Goal: Navigation & Orientation: Find specific page/section

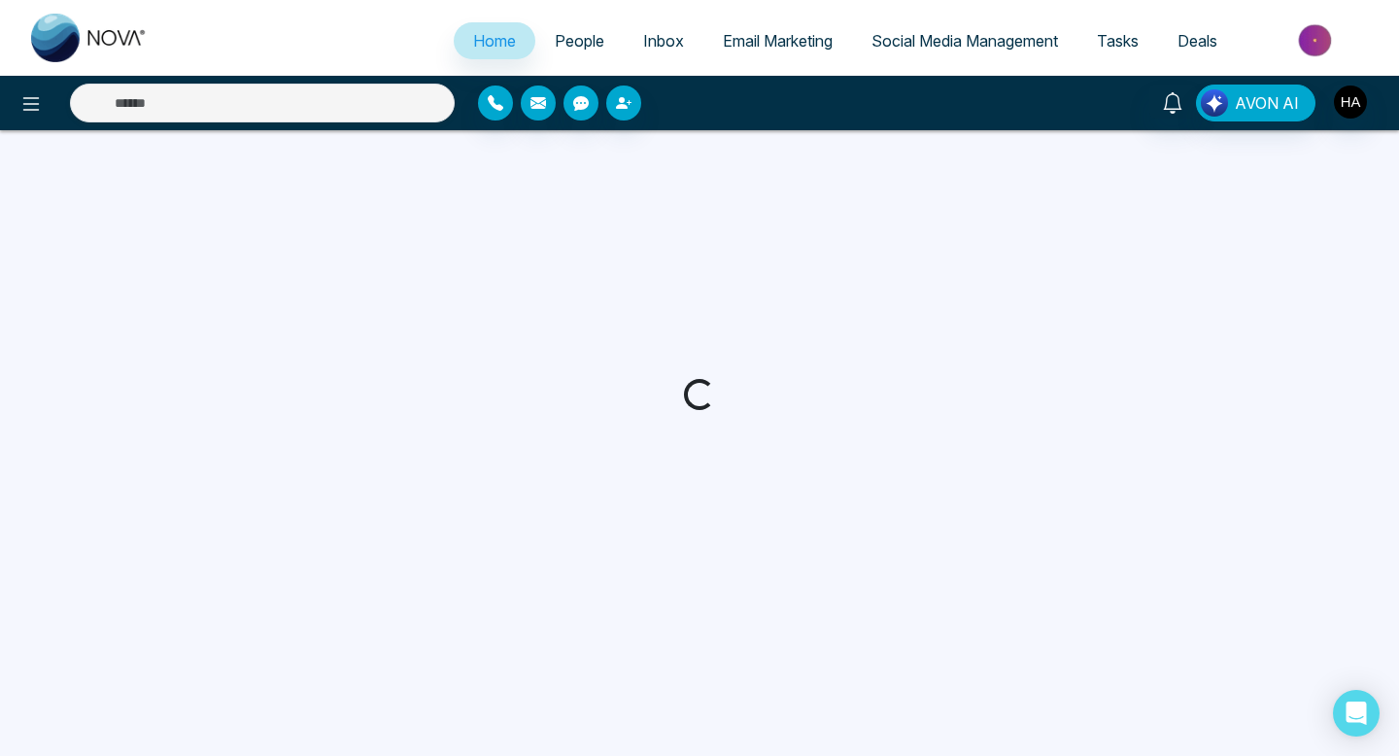
select select "*"
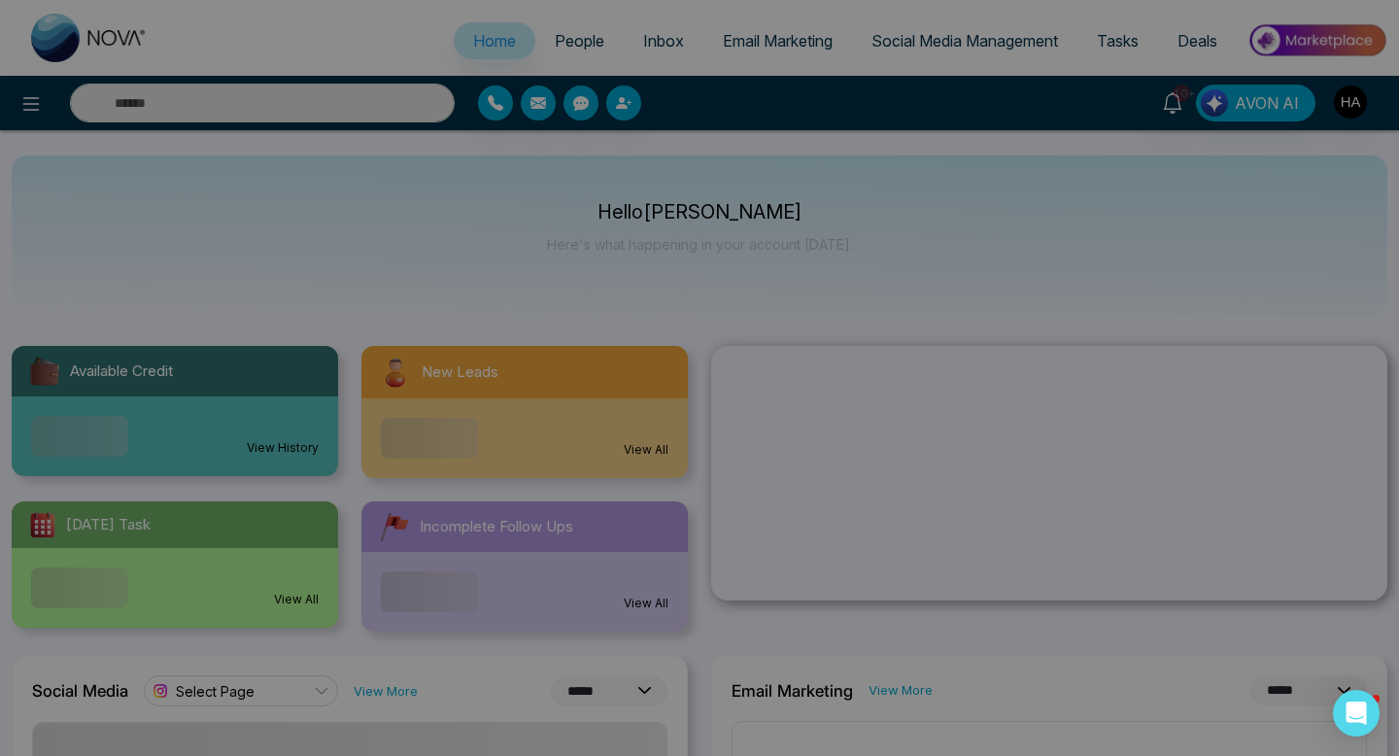
click at [1187, 42] on div "Announcement Don't show again" at bounding box center [699, 378] width 1399 height 756
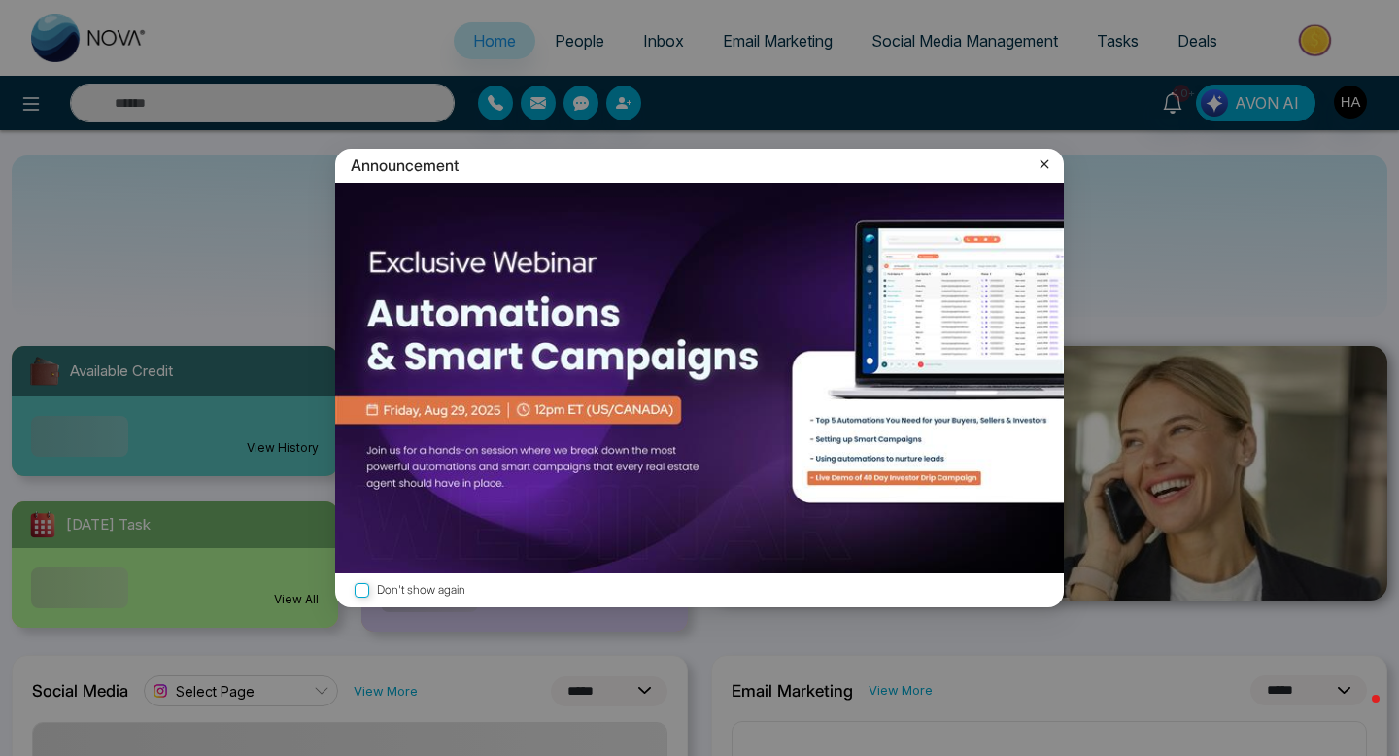
click at [1048, 158] on icon at bounding box center [1044, 164] width 19 height 19
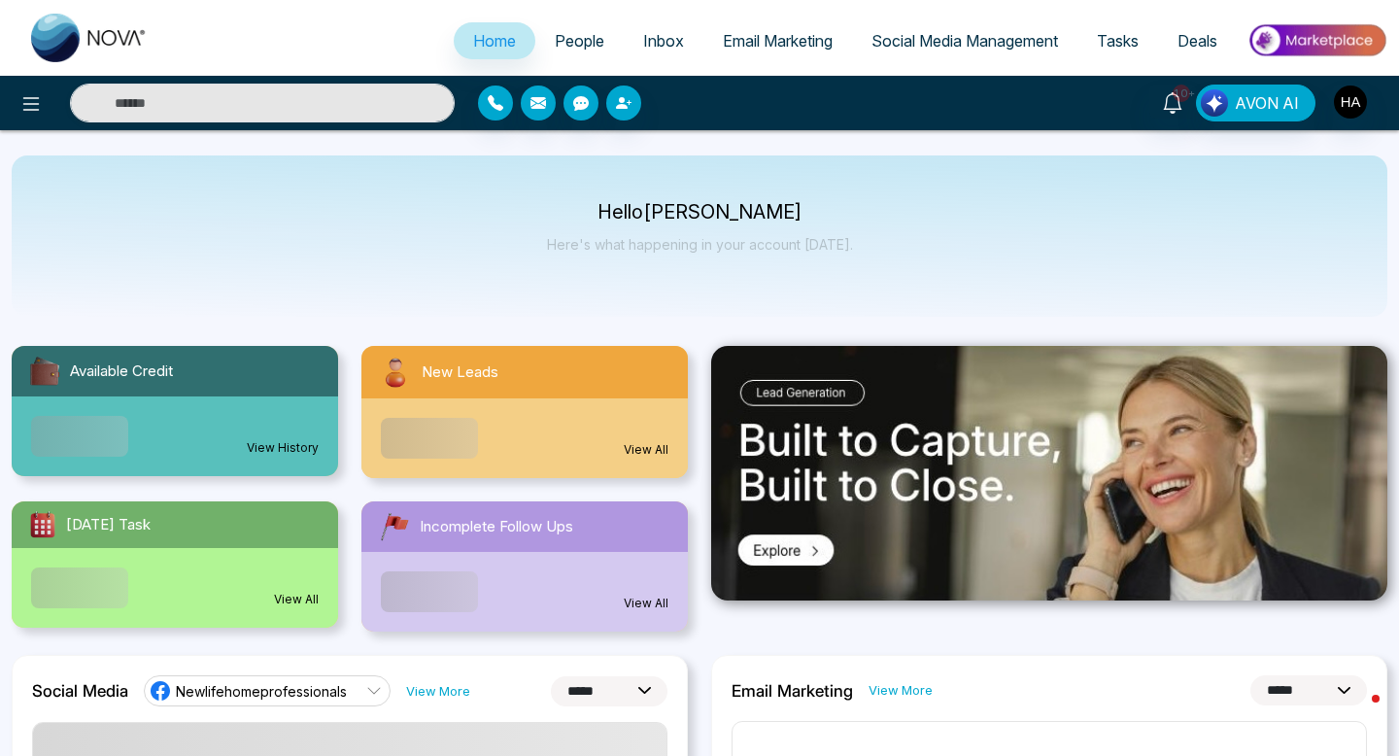
click at [1181, 46] on span "Deals" at bounding box center [1198, 40] width 40 height 19
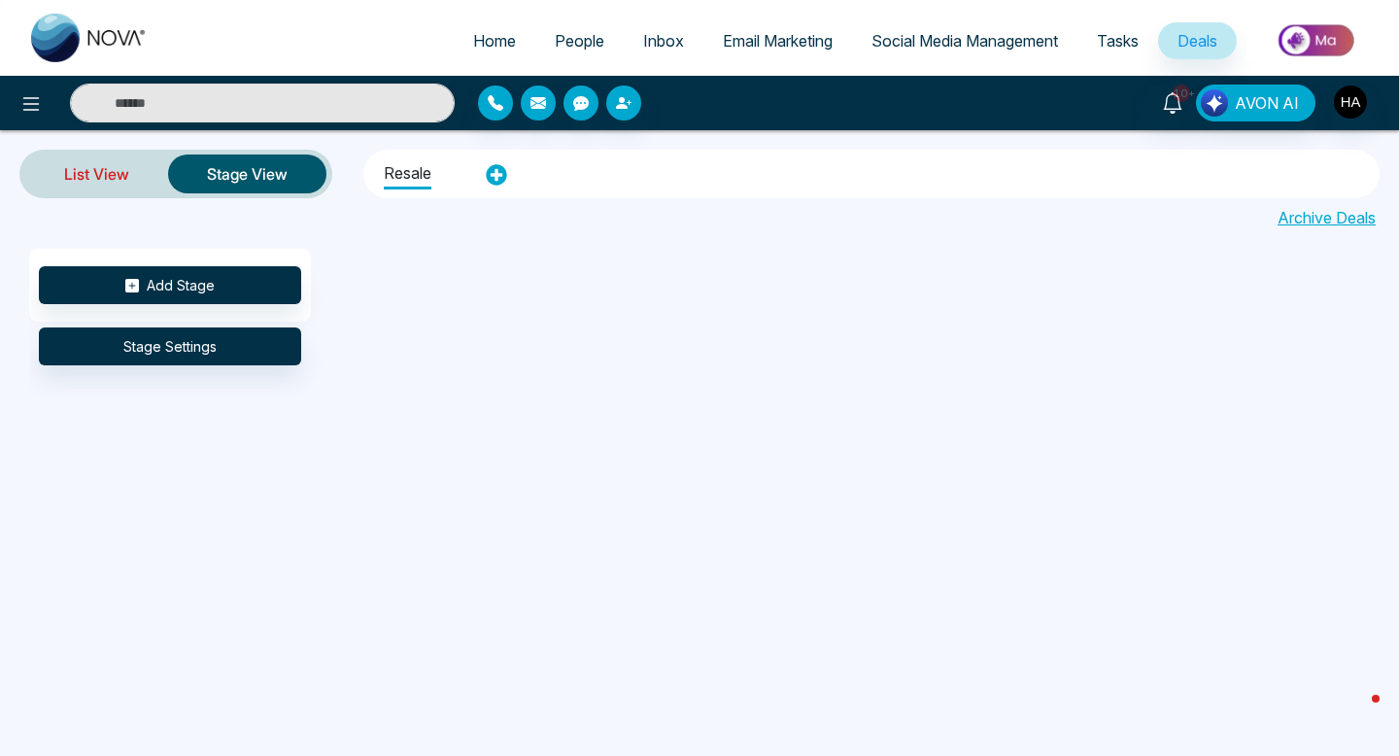
click at [108, 170] on link "List View" at bounding box center [96, 174] width 143 height 47
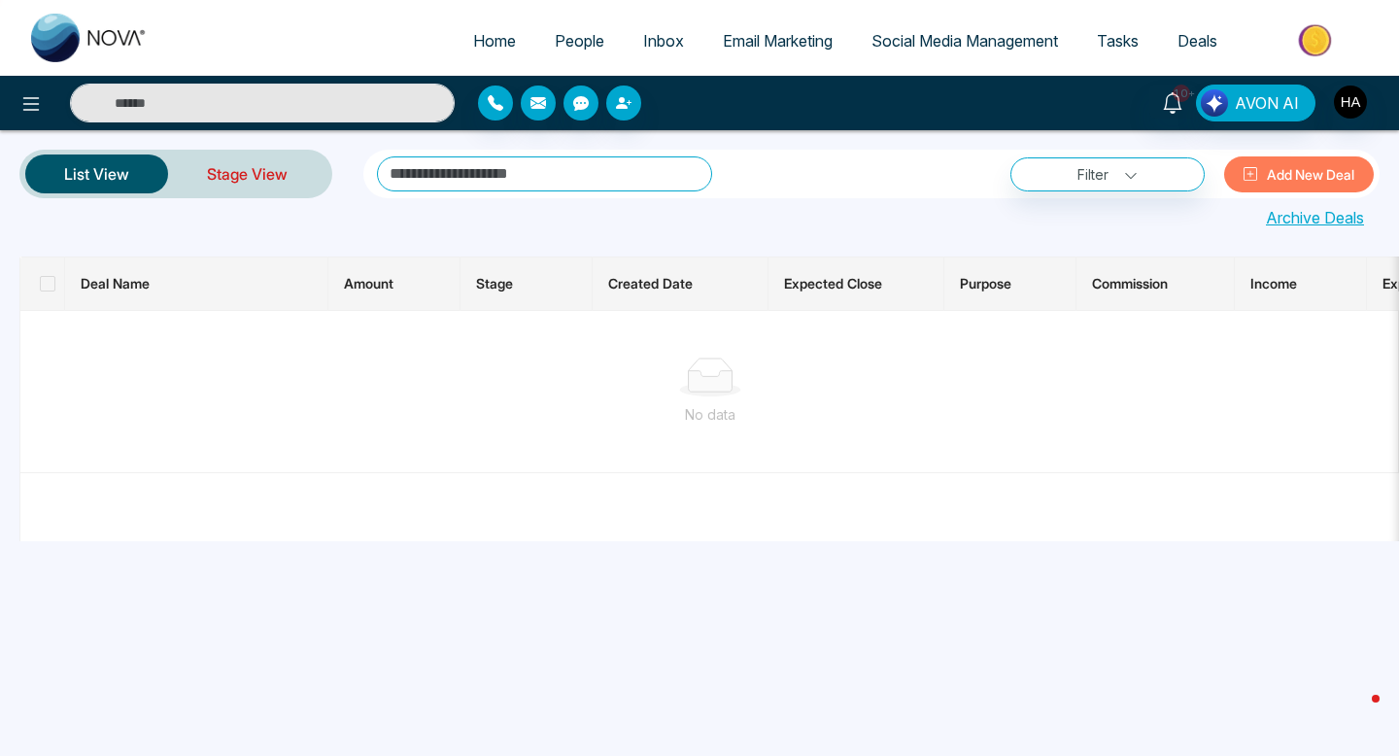
click at [221, 172] on link "Stage View" at bounding box center [247, 174] width 158 height 47
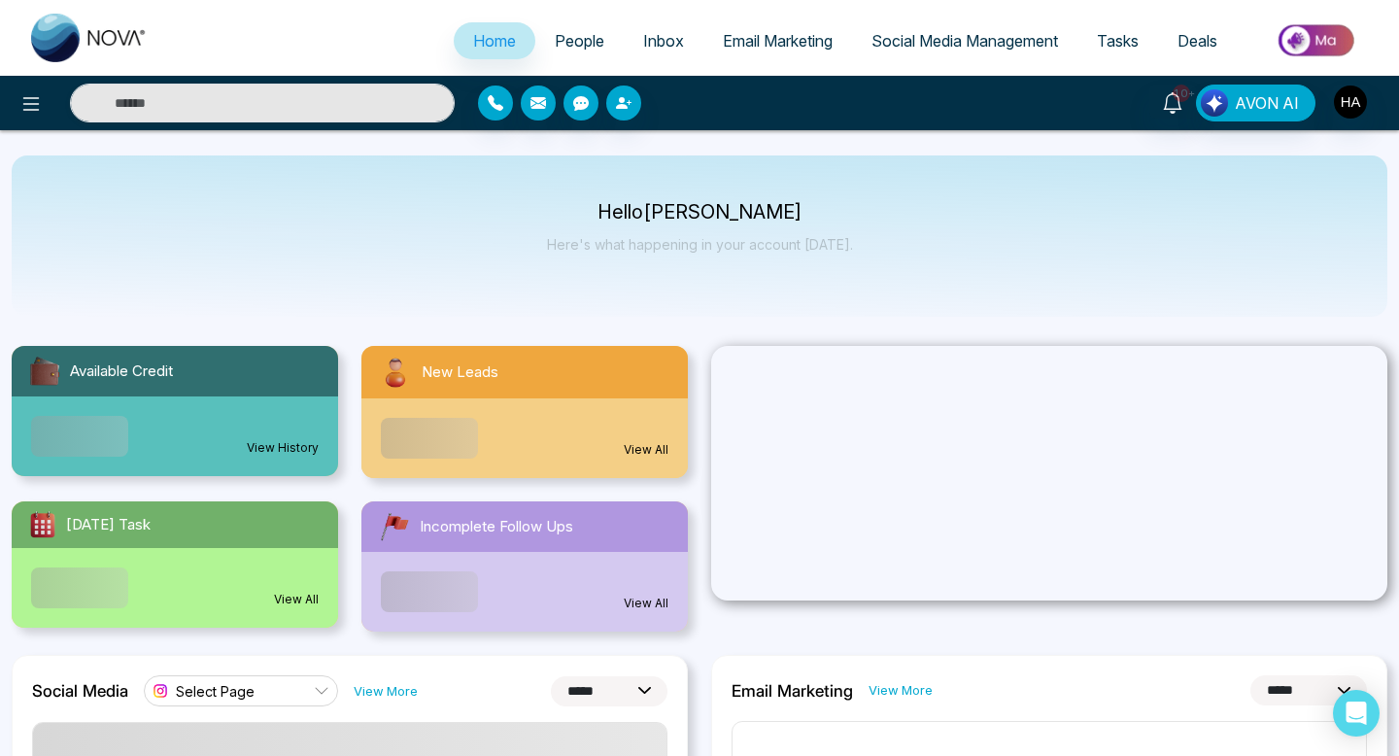
select select "*"
